Goal: Task Accomplishment & Management: Manage account settings

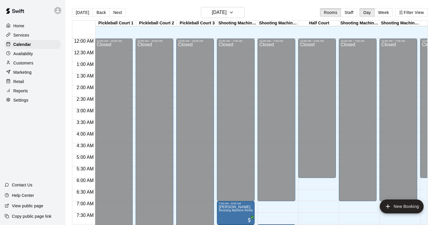
scroll to position [347, 0]
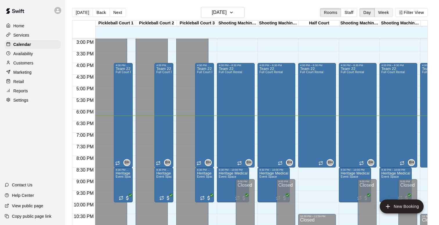
click at [383, 12] on button "Week" at bounding box center [384, 12] width 18 height 9
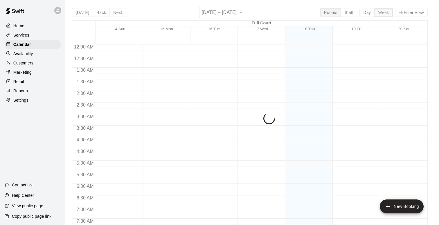
scroll to position [370, 0]
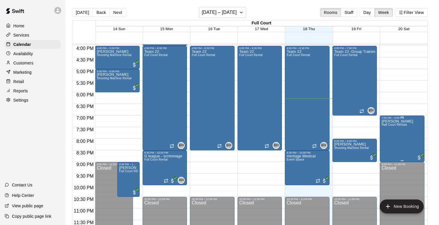
click at [386, 125] on icon "edit" at bounding box center [387, 125] width 7 height 7
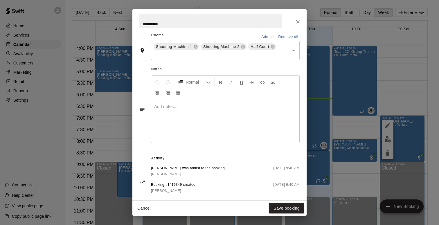
scroll to position [150, 0]
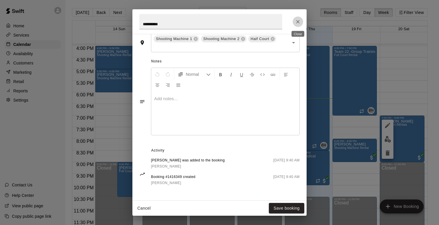
click at [294, 19] on button "Close" at bounding box center [298, 22] width 10 height 10
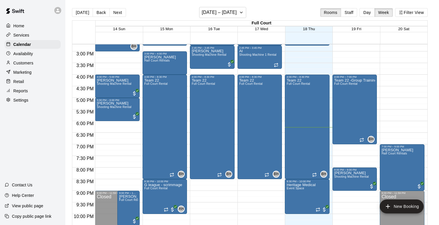
scroll to position [370, 0]
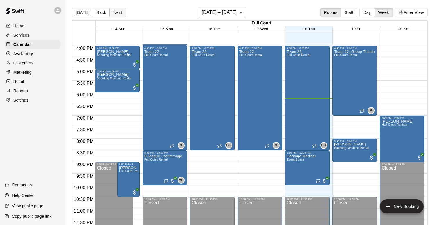
click at [121, 11] on button "Next" at bounding box center [117, 12] width 16 height 9
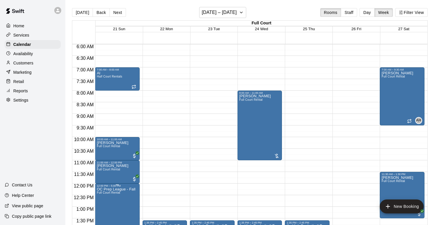
scroll to position [140, 0]
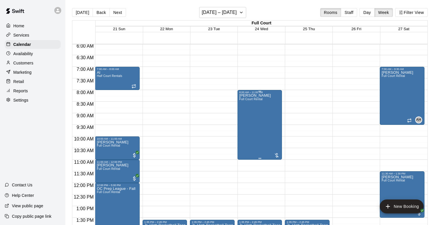
click at [267, 116] on div "[PERSON_NAME] Full Court Rental" at bounding box center [255, 206] width 32 height 225
click at [248, 117] on button "edit" at bounding box center [245, 113] width 12 height 11
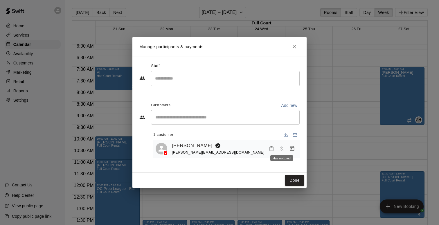
click at [281, 149] on span "Has not paid" at bounding box center [281, 148] width 10 height 5
click at [204, 151] on span "[PERSON_NAME][EMAIL_ADDRESS][DOMAIN_NAME]" at bounding box center [218, 152] width 92 height 4
click at [202, 148] on link "[PERSON_NAME]" at bounding box center [192, 146] width 41 height 8
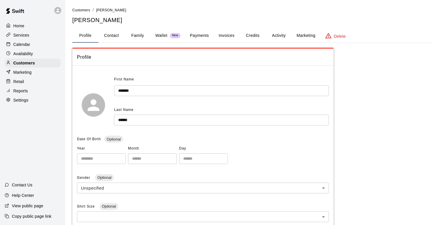
click at [202, 39] on button "Payments" at bounding box center [199, 36] width 28 height 14
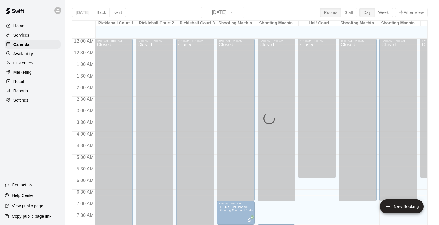
scroll to position [347, 0]
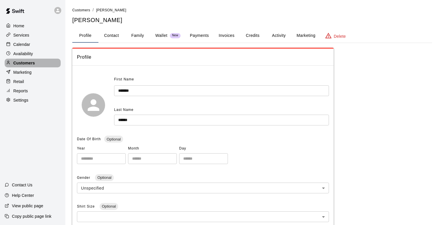
click at [24, 65] on p "Customers" at bounding box center [23, 63] width 21 height 6
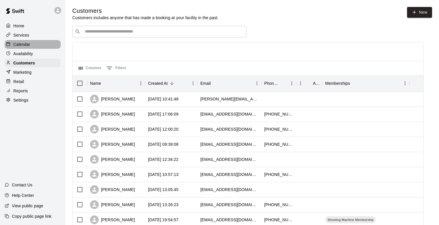
click at [25, 45] on p "Calendar" at bounding box center [21, 45] width 17 height 6
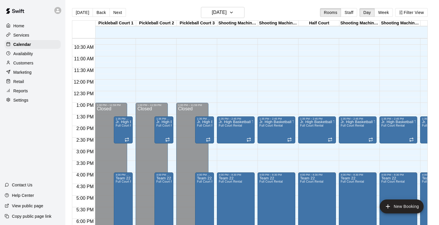
scroll to position [233, 0]
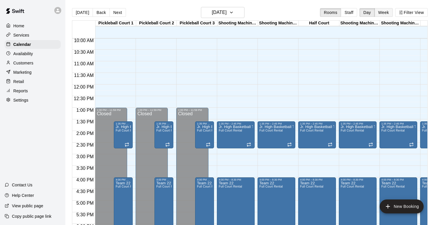
click at [384, 16] on button "Week" at bounding box center [384, 12] width 18 height 9
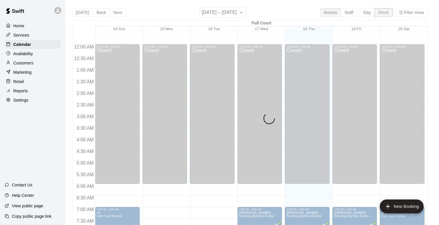
scroll to position [370, 0]
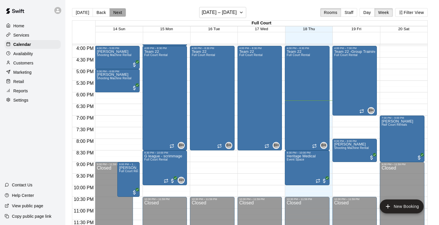
click at [119, 16] on button "Next" at bounding box center [117, 12] width 16 height 9
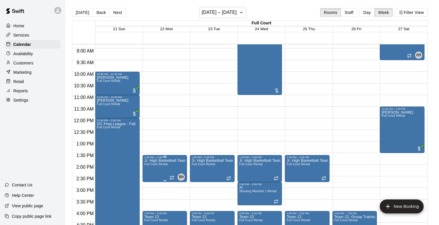
scroll to position [111, 0]
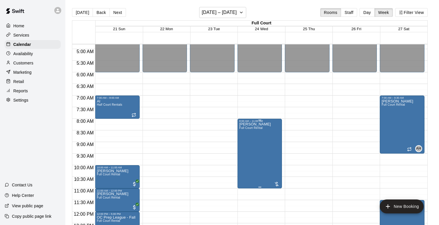
click at [277, 184] on div at bounding box center [277, 184] width 6 height 6
click at [280, 200] on img "edit" at bounding box center [280, 200] width 7 height 7
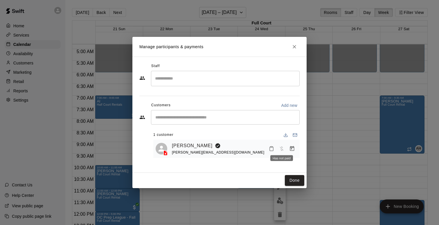
click at [282, 148] on span "Has not paid" at bounding box center [281, 148] width 10 height 5
click at [290, 149] on icon "Manage bookings & payment" at bounding box center [292, 149] width 6 height 6
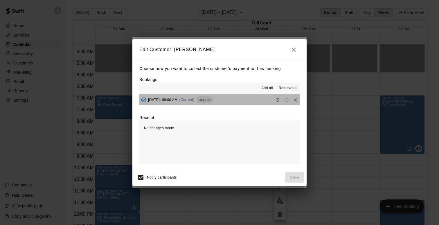
click at [178, 100] on span "[DATE]: 08:00 AM" at bounding box center [163, 100] width 30 height 4
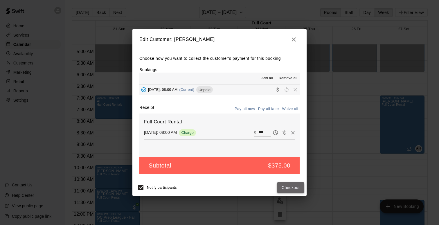
click at [290, 187] on button "Checkout" at bounding box center [290, 187] width 27 height 11
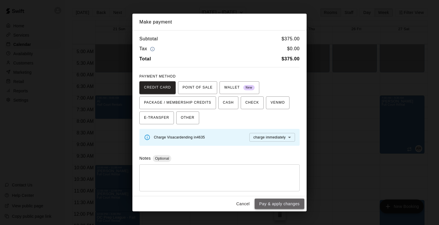
click at [276, 206] on button "Pay & apply changes" at bounding box center [280, 204] width 50 height 11
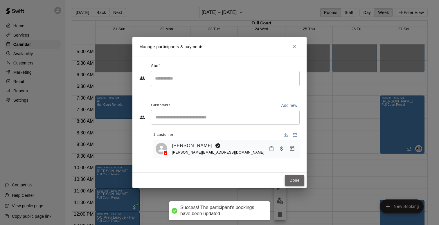
click at [290, 184] on button "Done" at bounding box center [294, 180] width 19 height 11
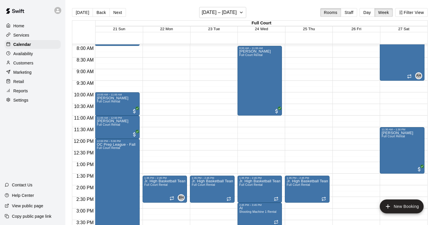
scroll to position [187, 0]
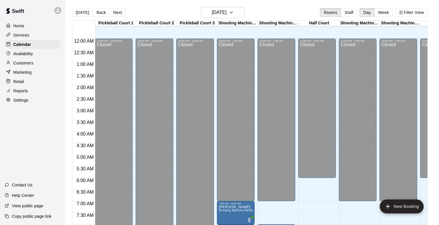
scroll to position [347, 0]
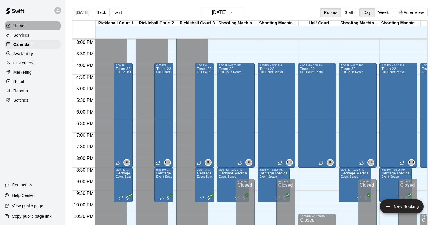
click at [27, 27] on div "Home" at bounding box center [33, 25] width 56 height 9
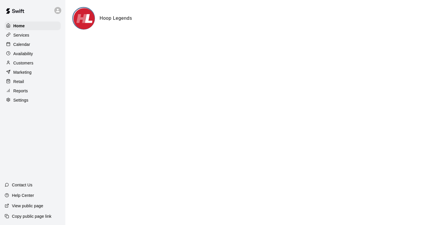
click at [25, 45] on p "Calendar" at bounding box center [21, 45] width 17 height 6
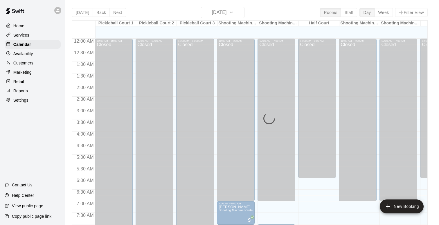
scroll to position [347, 0]
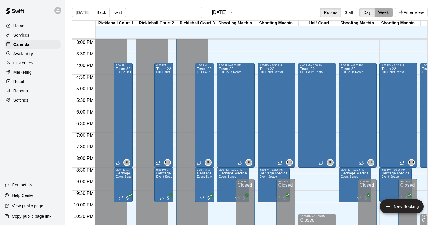
click at [387, 15] on button "Week" at bounding box center [384, 12] width 18 height 9
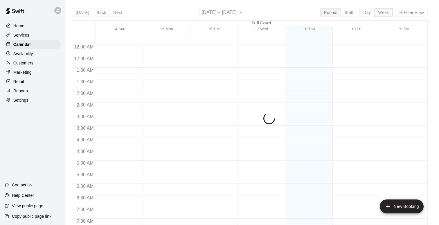
scroll to position [370, 0]
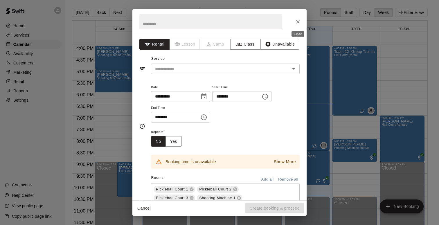
click at [300, 21] on icon "Close" at bounding box center [298, 22] width 6 height 6
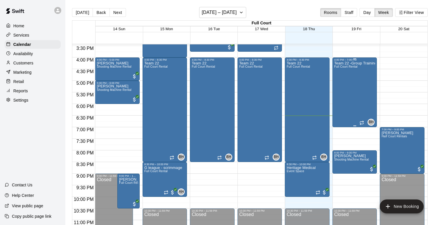
scroll to position [353, 0]
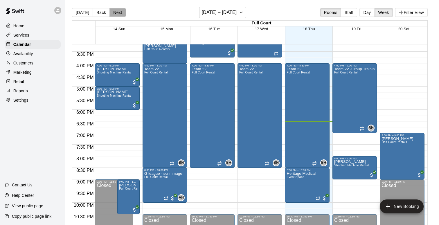
click at [115, 10] on button "Next" at bounding box center [117, 12] width 16 height 9
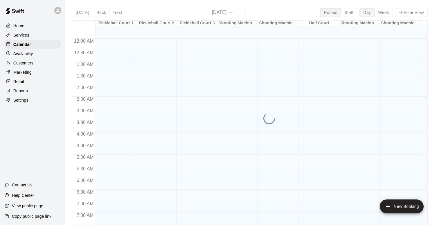
scroll to position [347, 0]
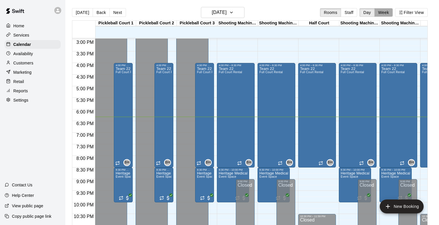
click at [383, 16] on button "Week" at bounding box center [384, 12] width 18 height 9
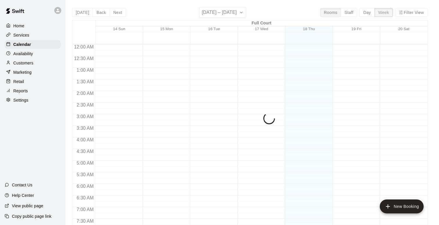
scroll to position [370, 0]
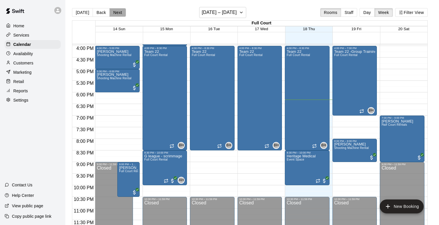
click at [119, 14] on button "Next" at bounding box center [117, 12] width 16 height 9
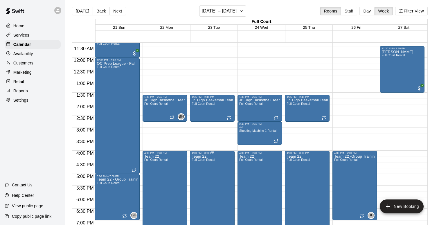
scroll to position [228, 0]
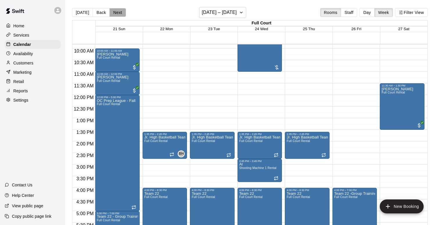
click at [120, 13] on button "Next" at bounding box center [117, 12] width 16 height 9
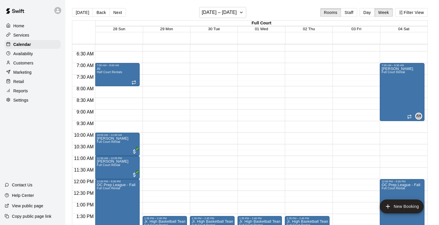
scroll to position [126, 0]
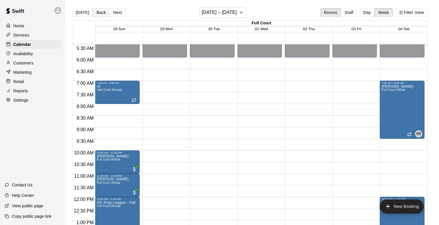
click at [95, 12] on button "Back" at bounding box center [101, 12] width 17 height 9
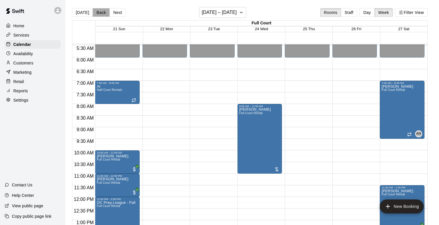
click at [95, 12] on button "Back" at bounding box center [101, 12] width 17 height 9
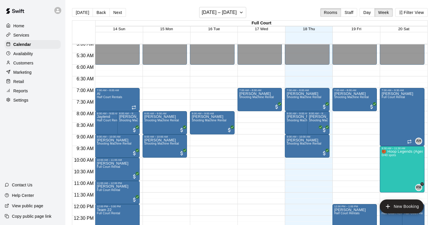
scroll to position [120, 0]
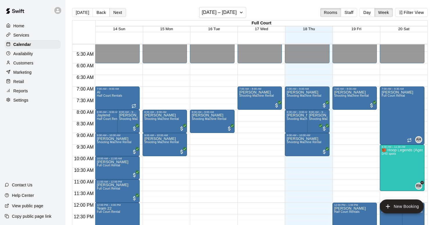
click at [117, 10] on button "Next" at bounding box center [117, 12] width 16 height 9
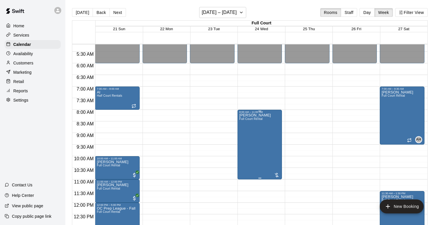
click at [245, 141] on div "[PERSON_NAME] Full Court Rental" at bounding box center [255, 226] width 32 height 225
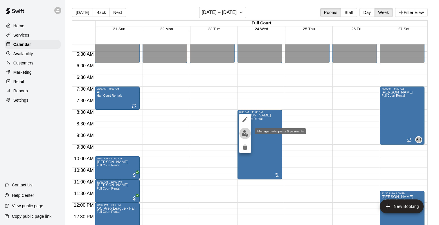
click at [245, 135] on img "edit" at bounding box center [245, 133] width 7 height 7
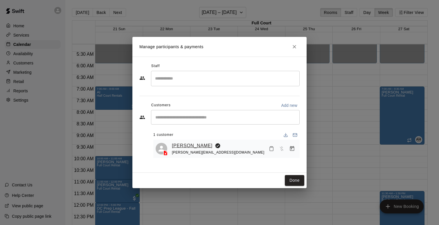
click at [194, 148] on link "[PERSON_NAME]" at bounding box center [192, 146] width 41 height 8
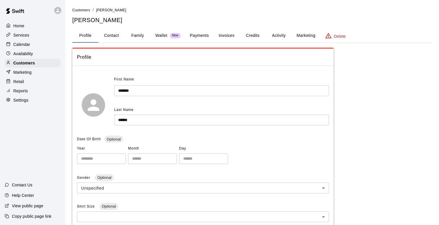
click at [200, 36] on button "Payments" at bounding box center [199, 36] width 28 height 14
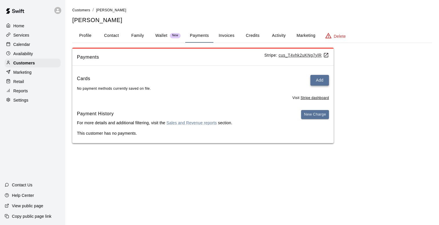
click at [324, 80] on button "Add" at bounding box center [319, 80] width 19 height 11
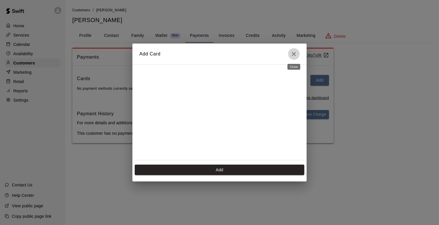
click at [295, 56] on icon "Close" at bounding box center [293, 54] width 7 height 7
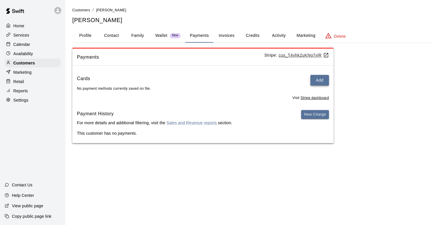
click at [312, 79] on button "Add" at bounding box center [319, 80] width 19 height 11
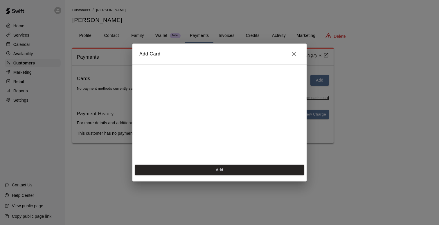
scroll to position [8, 0]
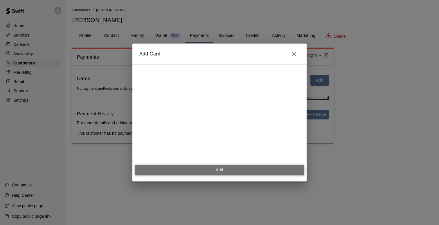
click at [211, 169] on button "Add" at bounding box center [220, 170] width 170 height 11
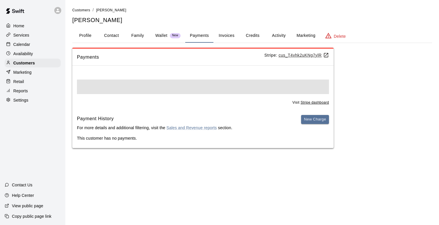
scroll to position [0, 0]
